Goal: Task Accomplishment & Management: Use online tool/utility

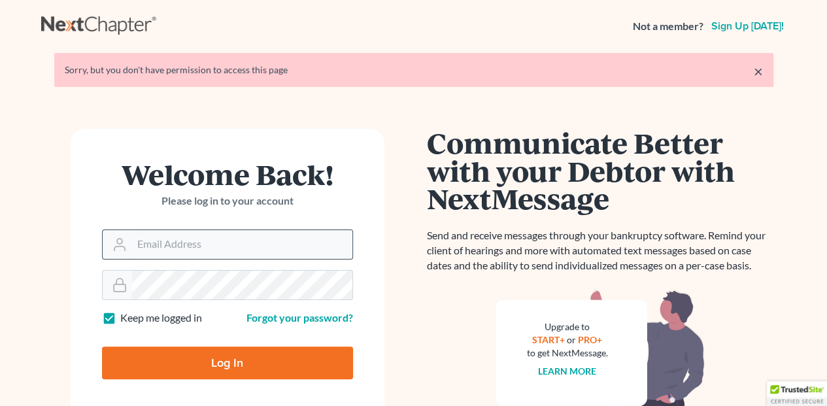
click at [169, 247] on input "Email Address" at bounding box center [242, 244] width 220 height 29
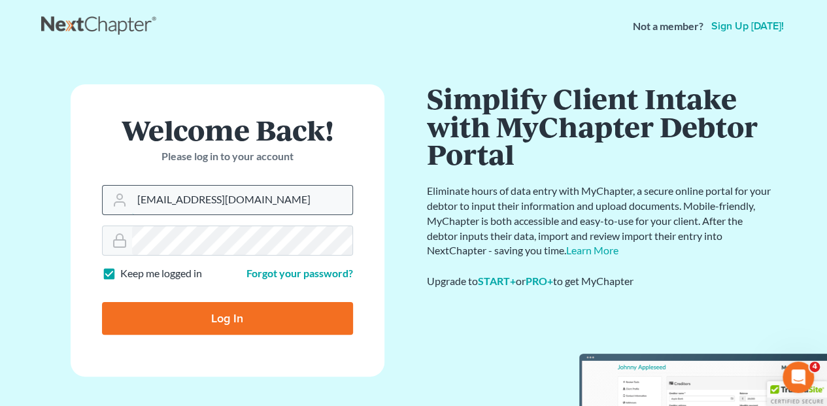
type input "[EMAIL_ADDRESS][DOMAIN_NAME]"
click at [102, 302] on input "Log In" at bounding box center [227, 318] width 251 height 33
type input "Thinking..."
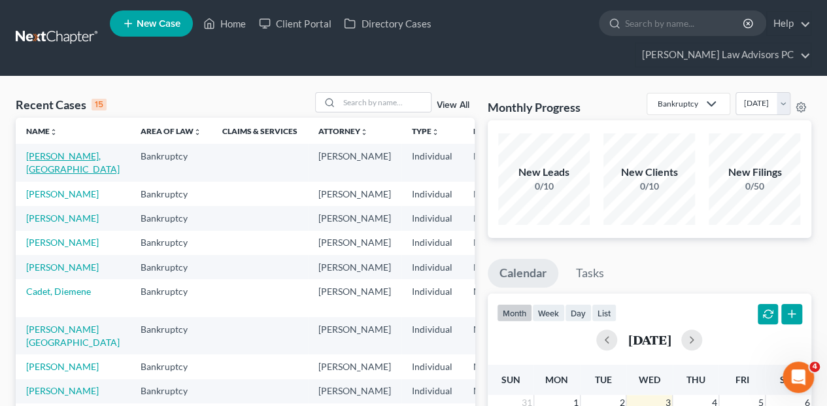
click at [41, 150] on link "Lee, OK" at bounding box center [72, 162] width 93 height 24
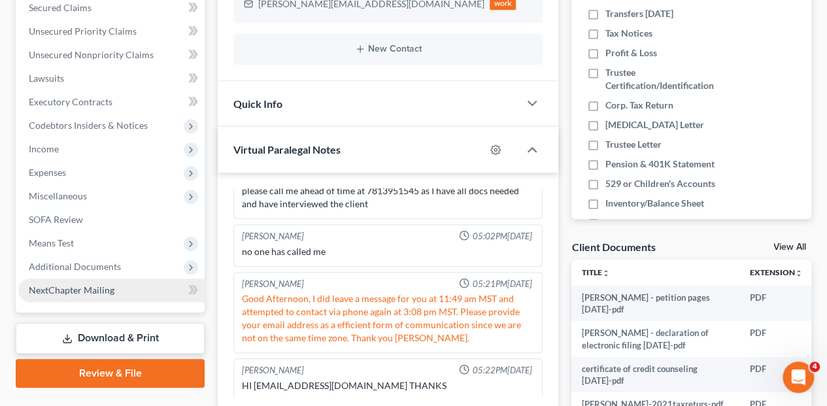
scroll to position [305, 0]
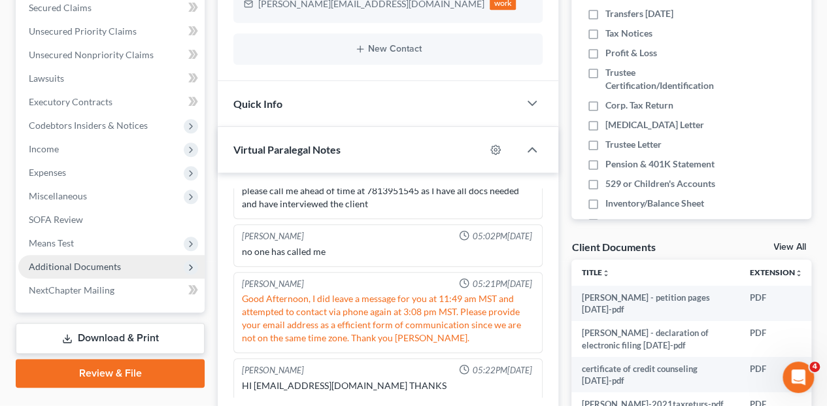
click at [68, 261] on span "Additional Documents" at bounding box center [75, 266] width 92 height 11
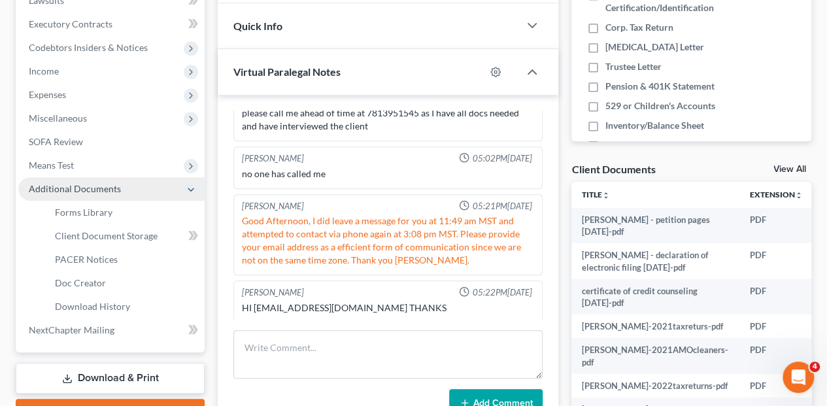
scroll to position [392, 0]
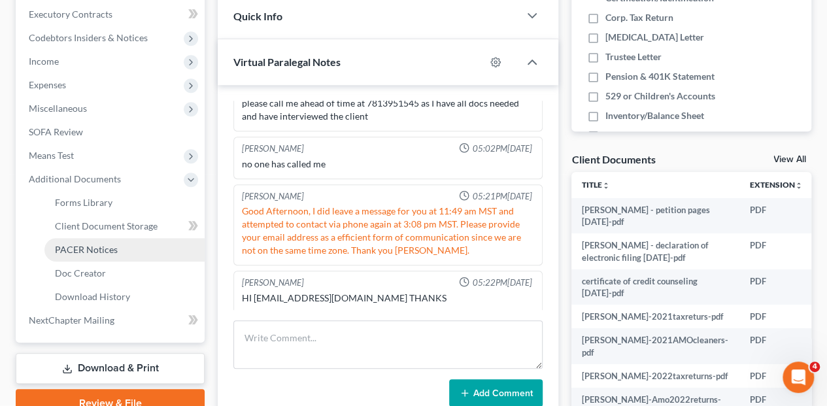
click at [81, 244] on span "PACER Notices" at bounding box center [86, 249] width 63 height 11
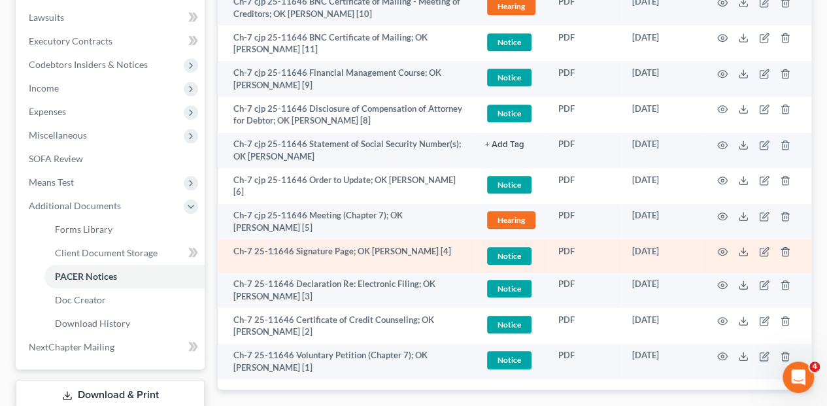
scroll to position [428, 0]
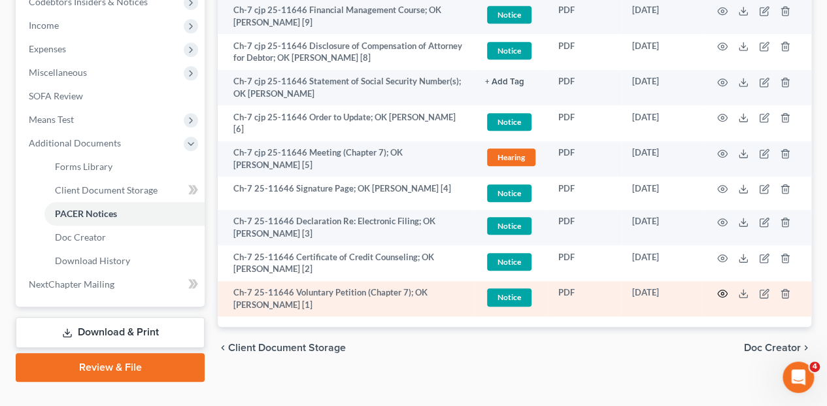
click at [726, 290] on icon "button" at bounding box center [722, 293] width 10 height 7
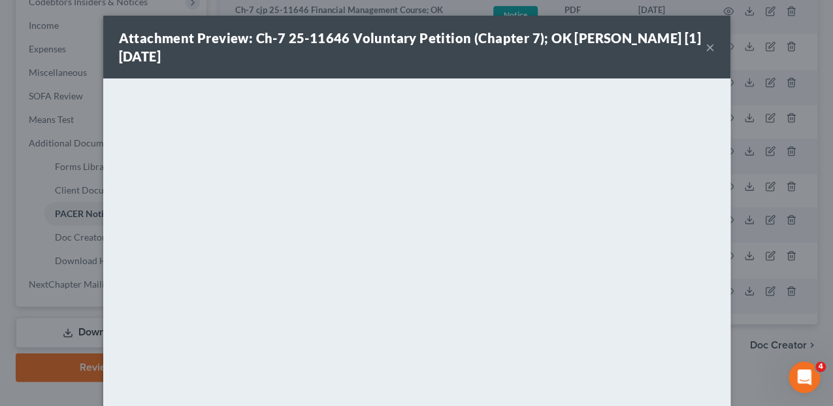
click at [706, 49] on button "×" at bounding box center [710, 47] width 9 height 16
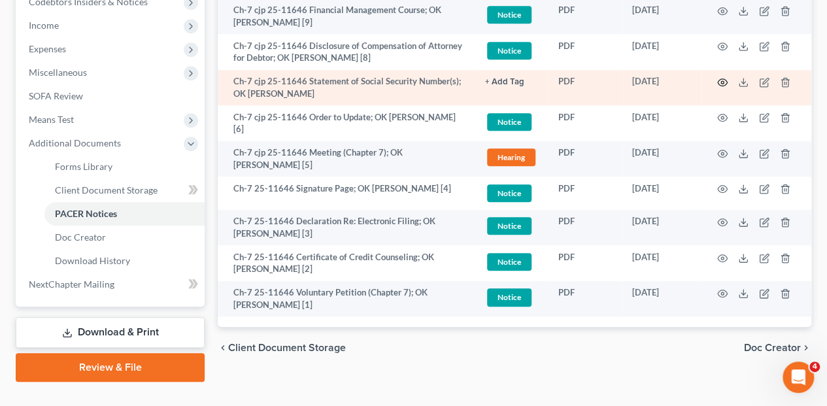
click at [721, 77] on icon "button" at bounding box center [722, 82] width 10 height 10
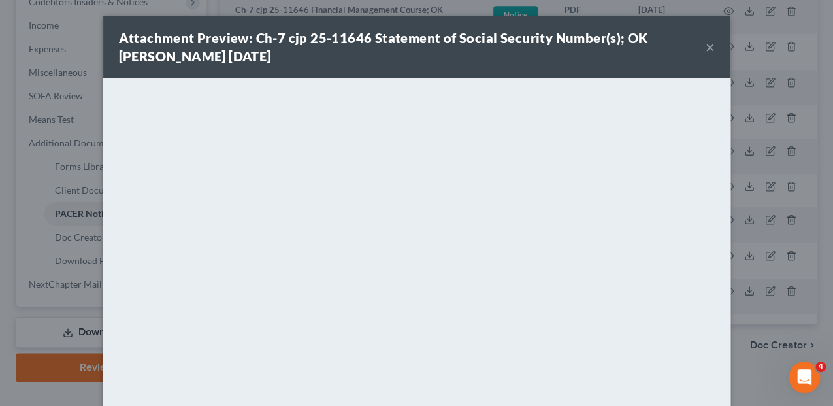
click at [706, 44] on button "×" at bounding box center [710, 47] width 9 height 16
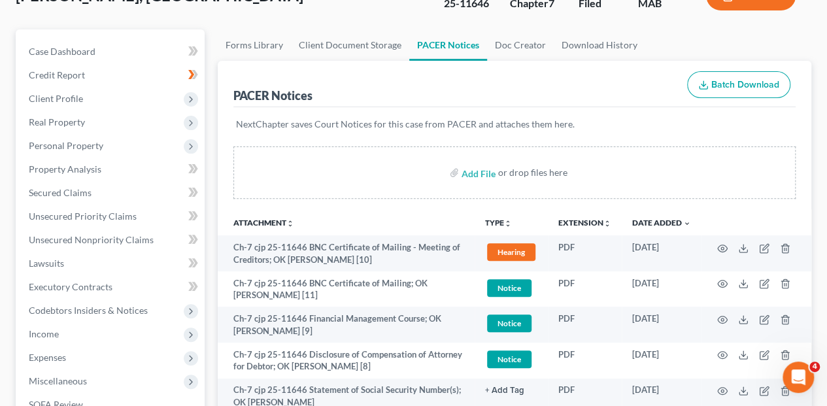
scroll to position [0, 0]
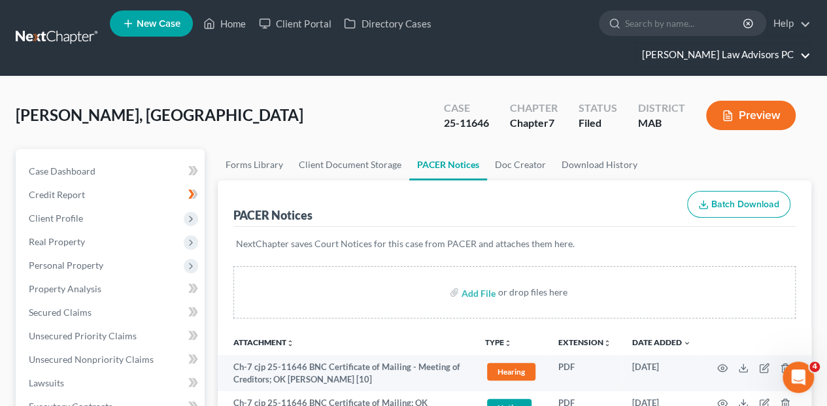
click at [724, 43] on link "Bretta Law Advisors PC" at bounding box center [722, 55] width 175 height 24
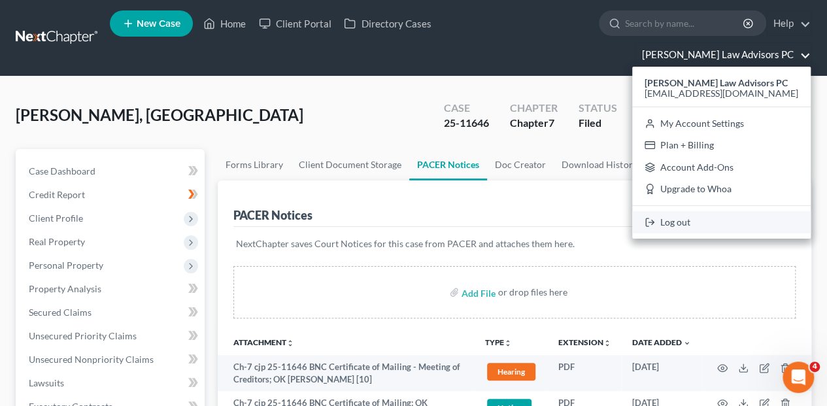
click at [715, 211] on link "Log out" at bounding box center [721, 222] width 178 height 22
